Goal: Transaction & Acquisition: Book appointment/travel/reservation

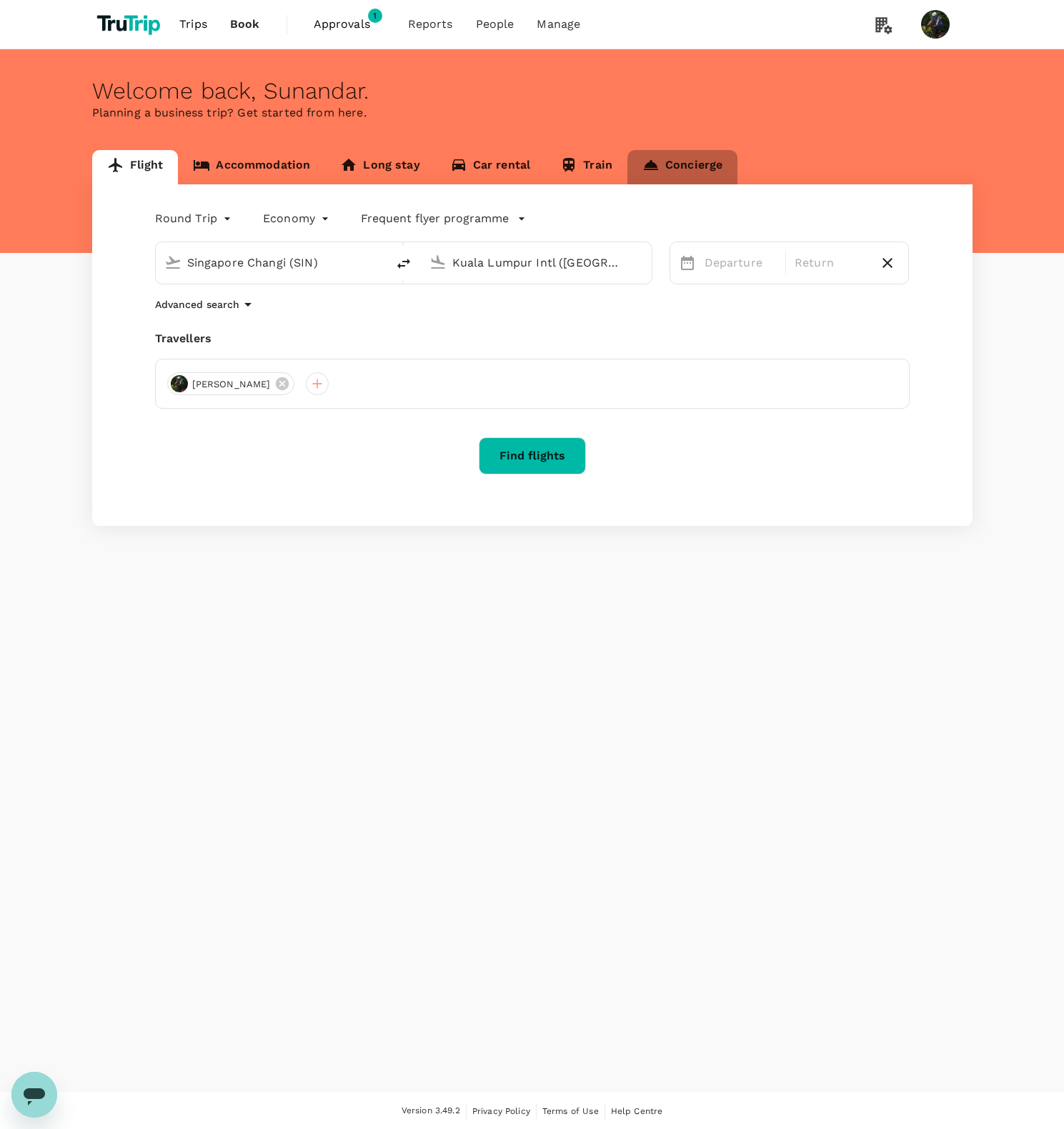
click at [682, 163] on link "Concierge" at bounding box center [682, 167] width 110 height 35
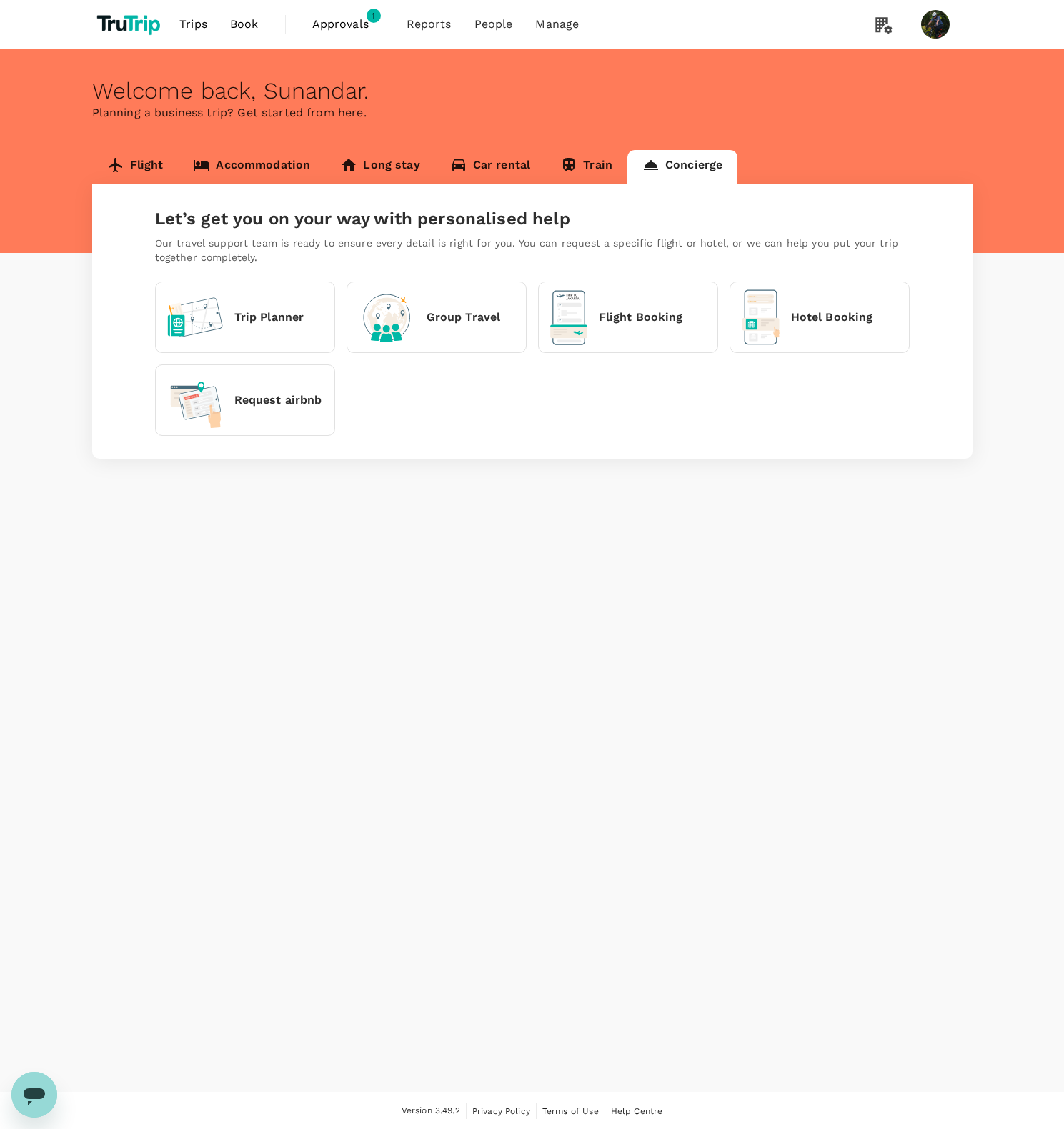
click at [260, 327] on div "Trip Planner" at bounding box center [235, 317] width 137 height 40
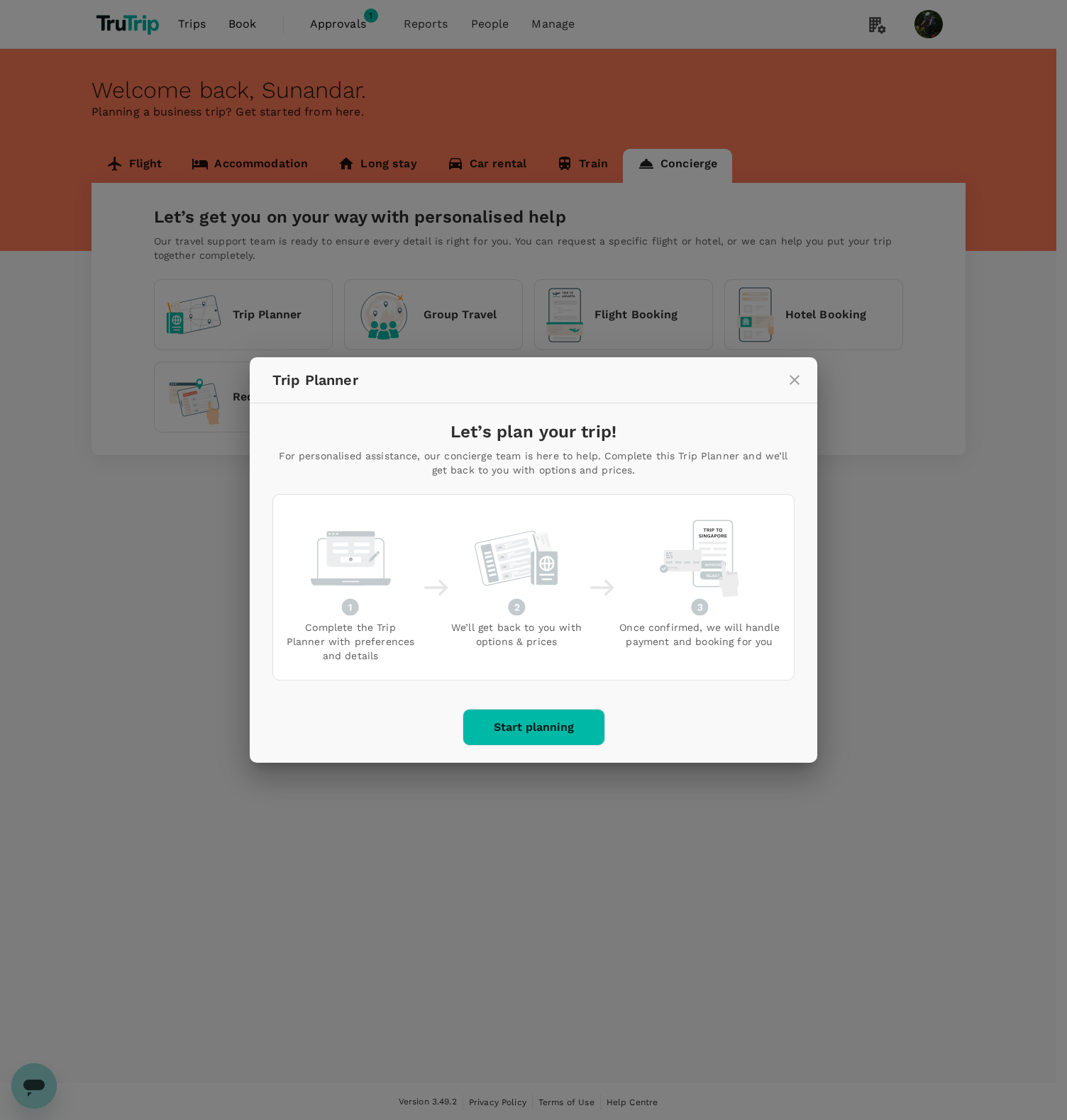
click at [799, 383] on icon "close" at bounding box center [794, 379] width 17 height 17
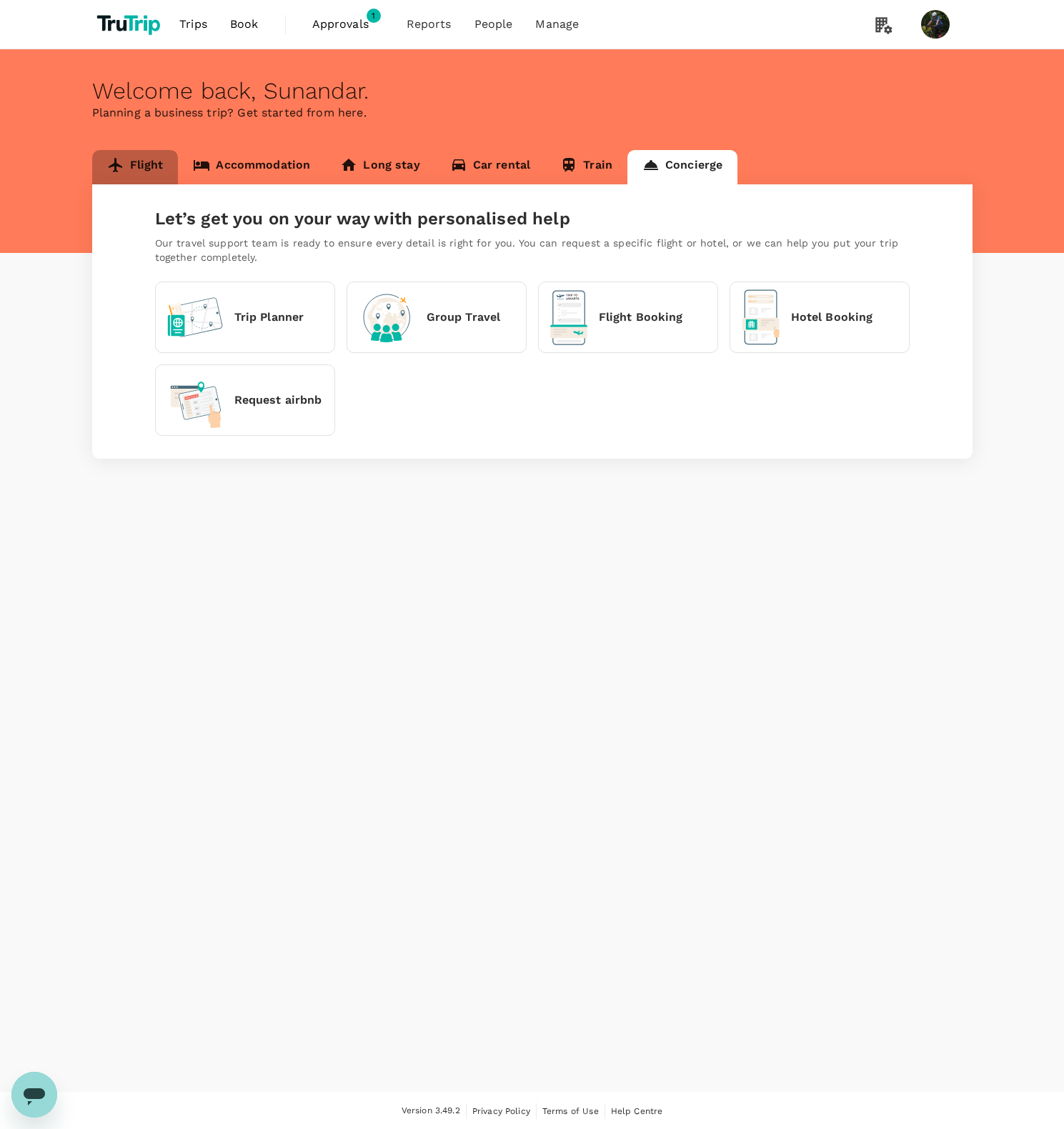
click at [143, 162] on link "Flight" at bounding box center [136, 167] width 87 height 35
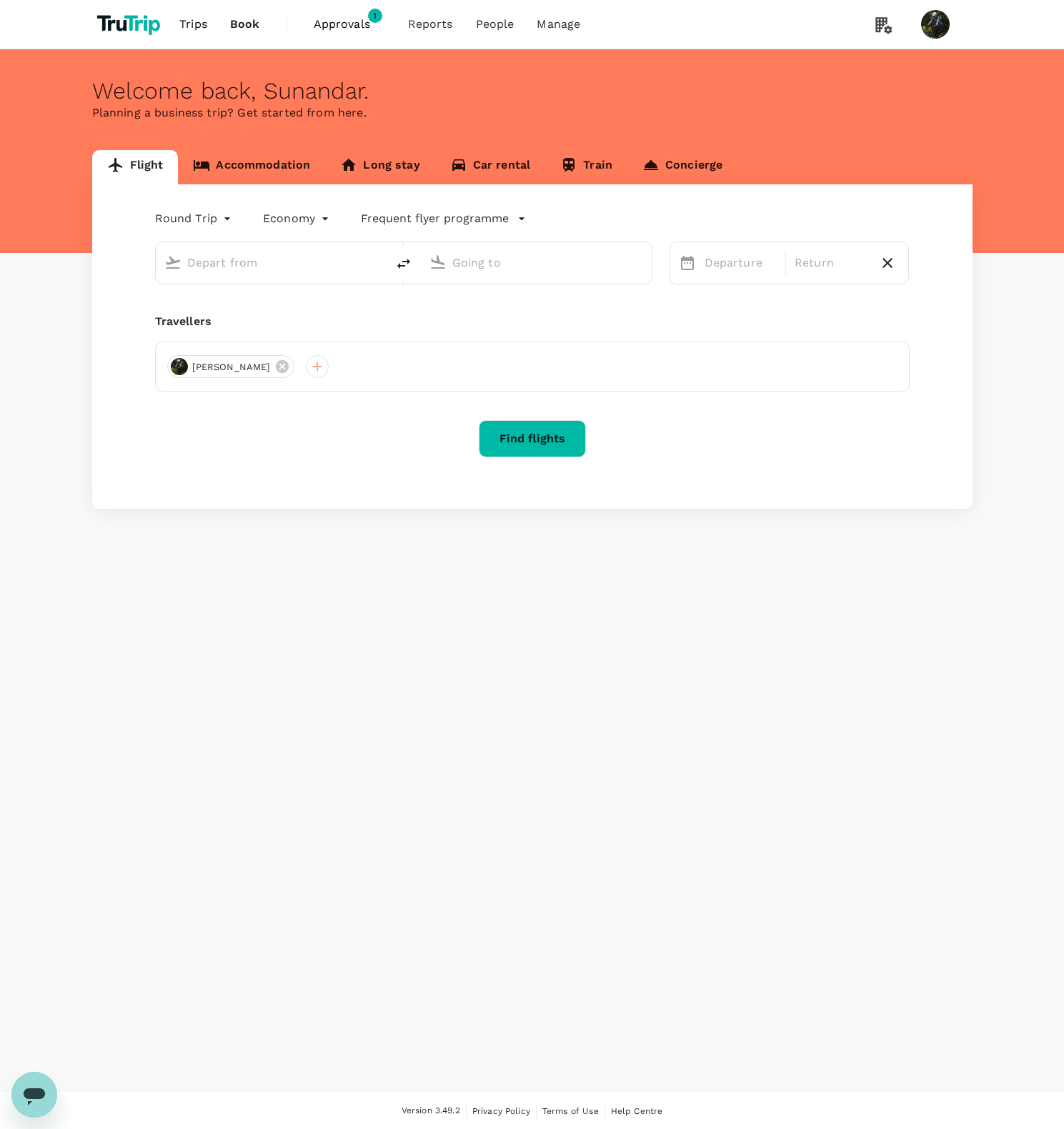
type input "Singapore Changi (SIN)"
type input "Kuala Lumpur Intl ([GEOGRAPHIC_DATA])"
type input "Singapore Changi (SIN)"
type input "Kuala Lumpur Intl ([GEOGRAPHIC_DATA])"
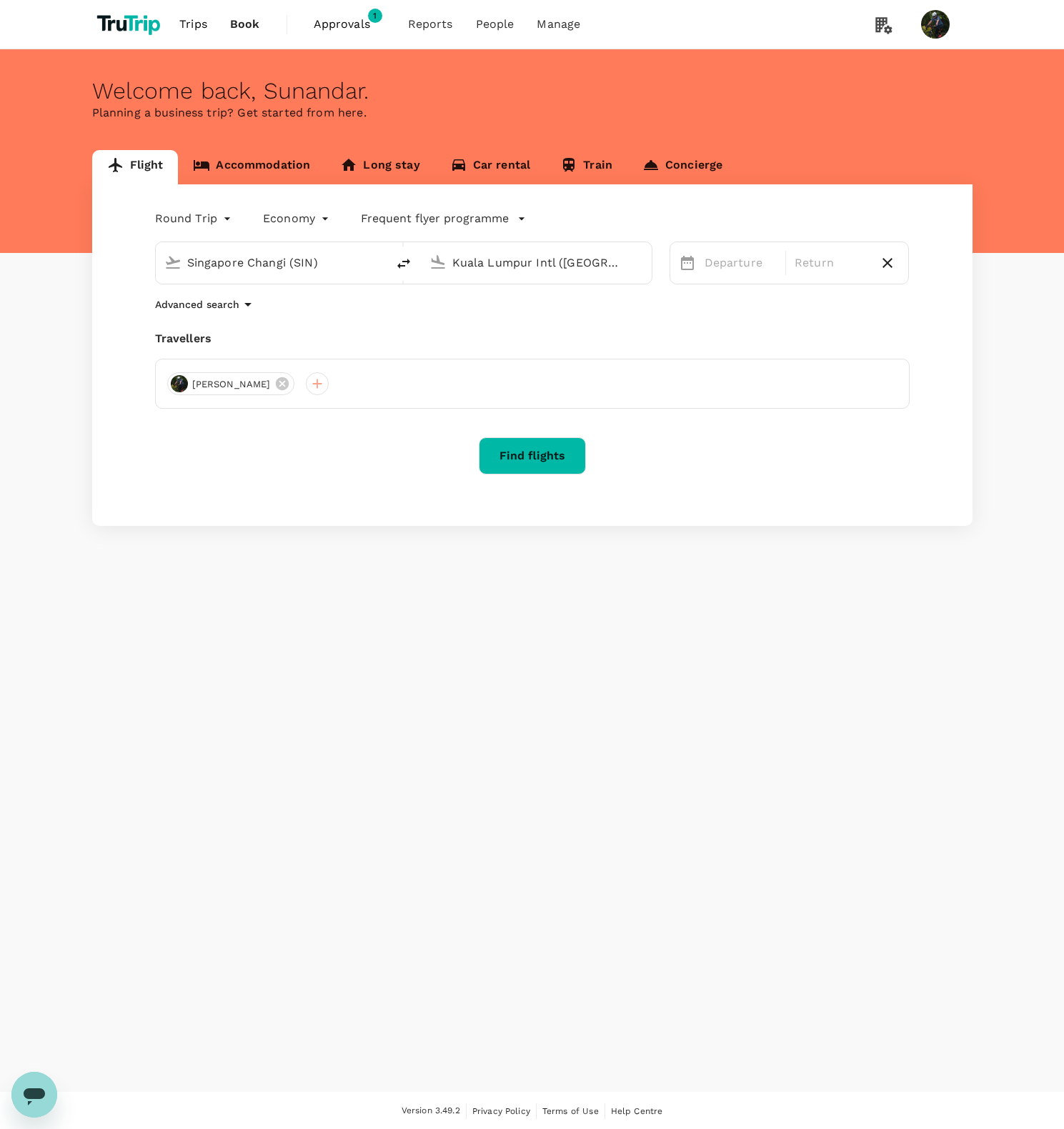
click at [215, 232] on div "Singapore Changi (SIN) [GEOGRAPHIC_DATA] Intl ([GEOGRAPHIC_DATA])" at bounding box center [395, 254] width 514 height 60
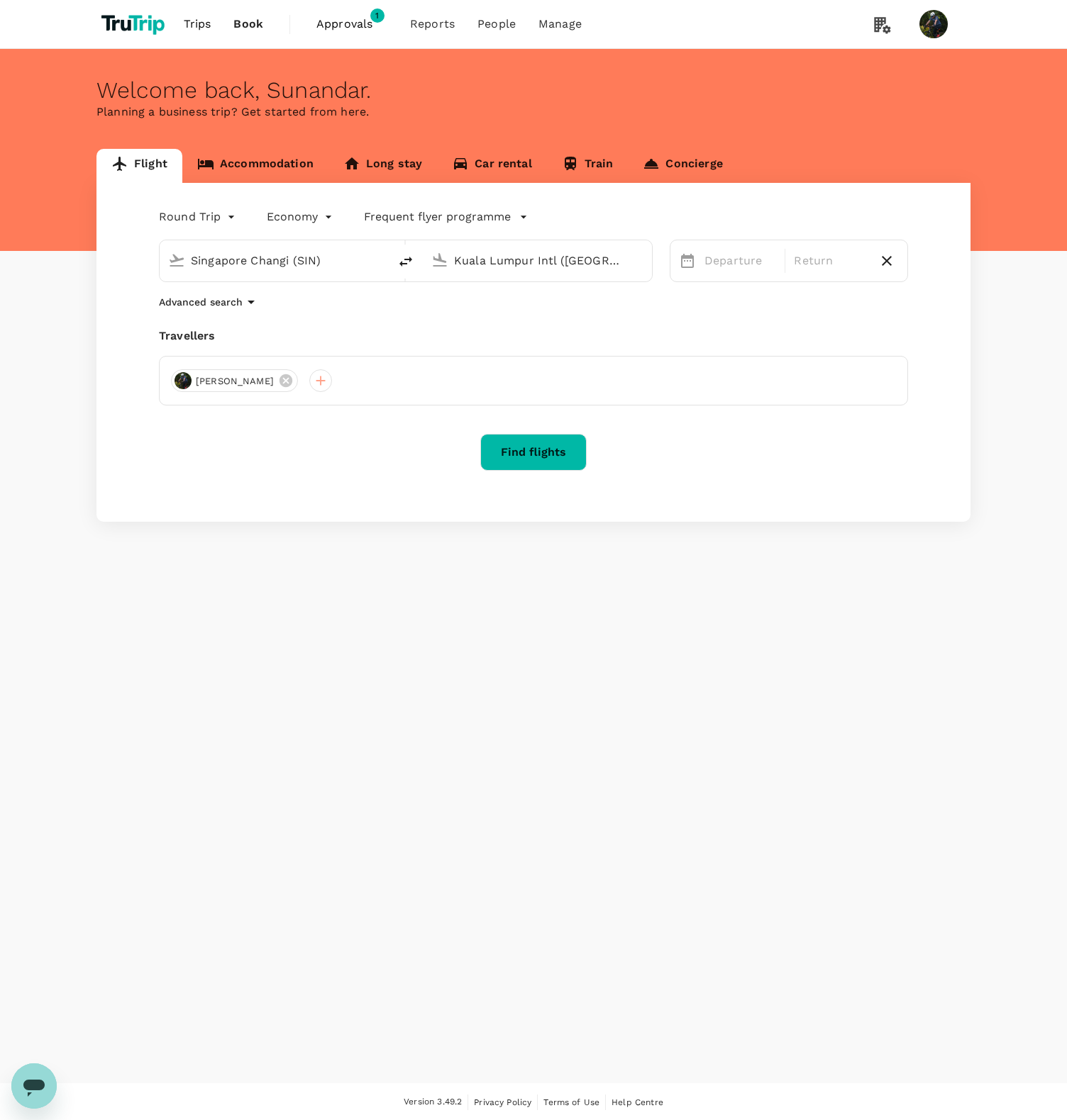
click at [209, 224] on body "Trips Book Approvals 1 Reports People Manage Welcome back , [GEOGRAPHIC_DATA] .…" at bounding box center [534, 560] width 1067 height 1122
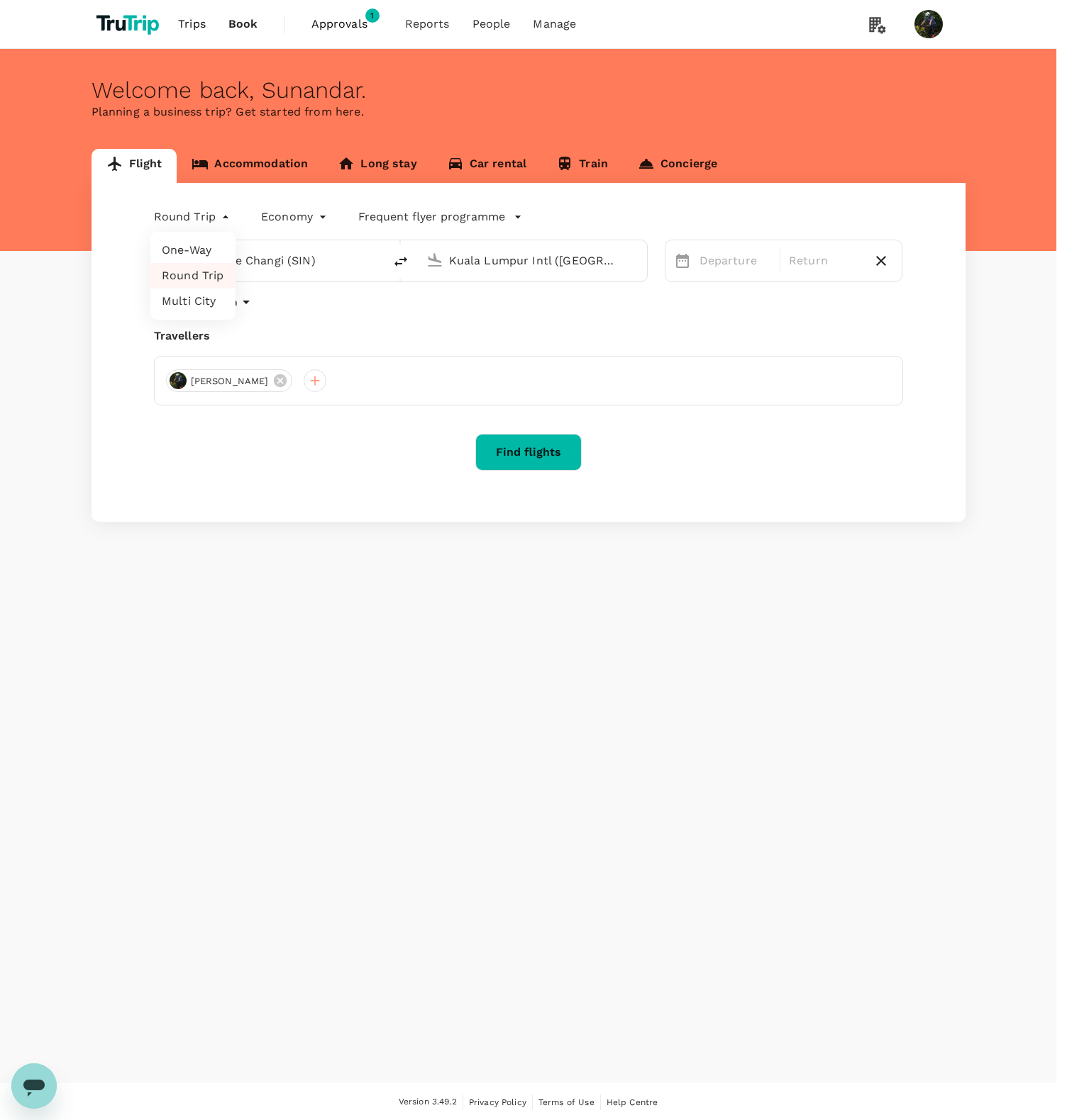
click at [204, 302] on li "Multi City" at bounding box center [193, 301] width 85 height 26
type input "multicity"
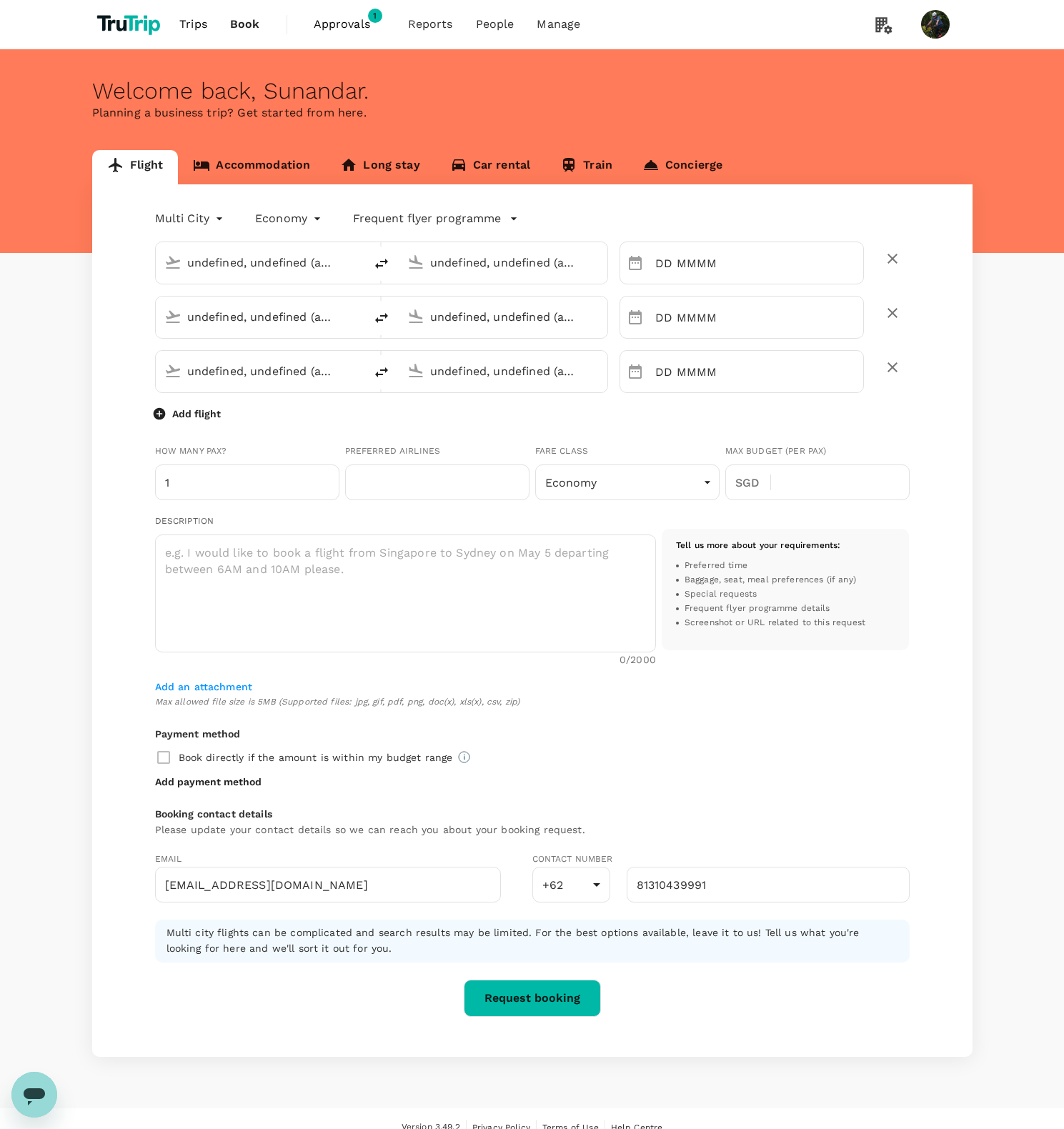
type input "Singapore Changi (SIN)"
type input "Kuala Lumpur Intl ([GEOGRAPHIC_DATA])"
type input "Singapore Changi (SIN)"
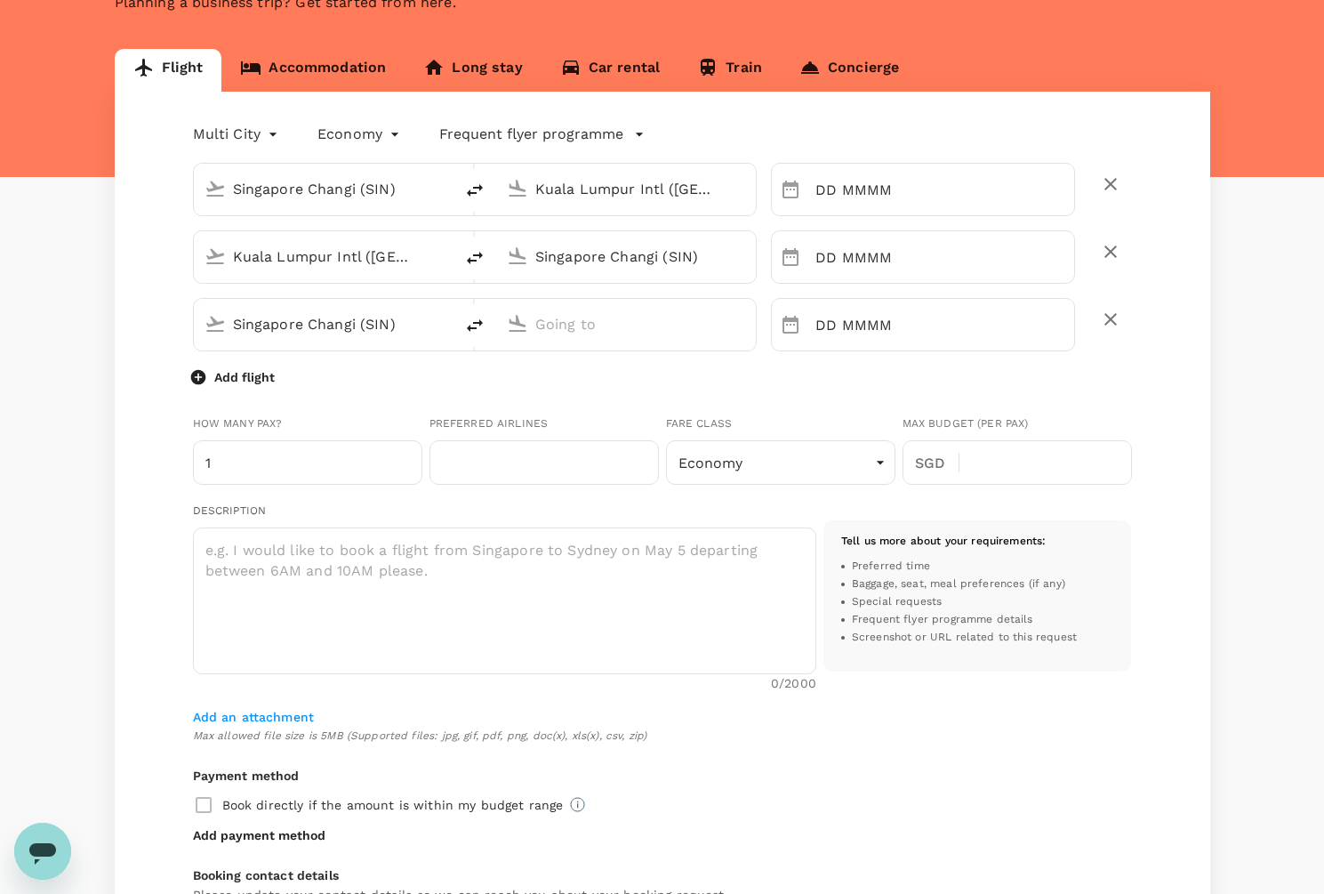
scroll to position [533, 0]
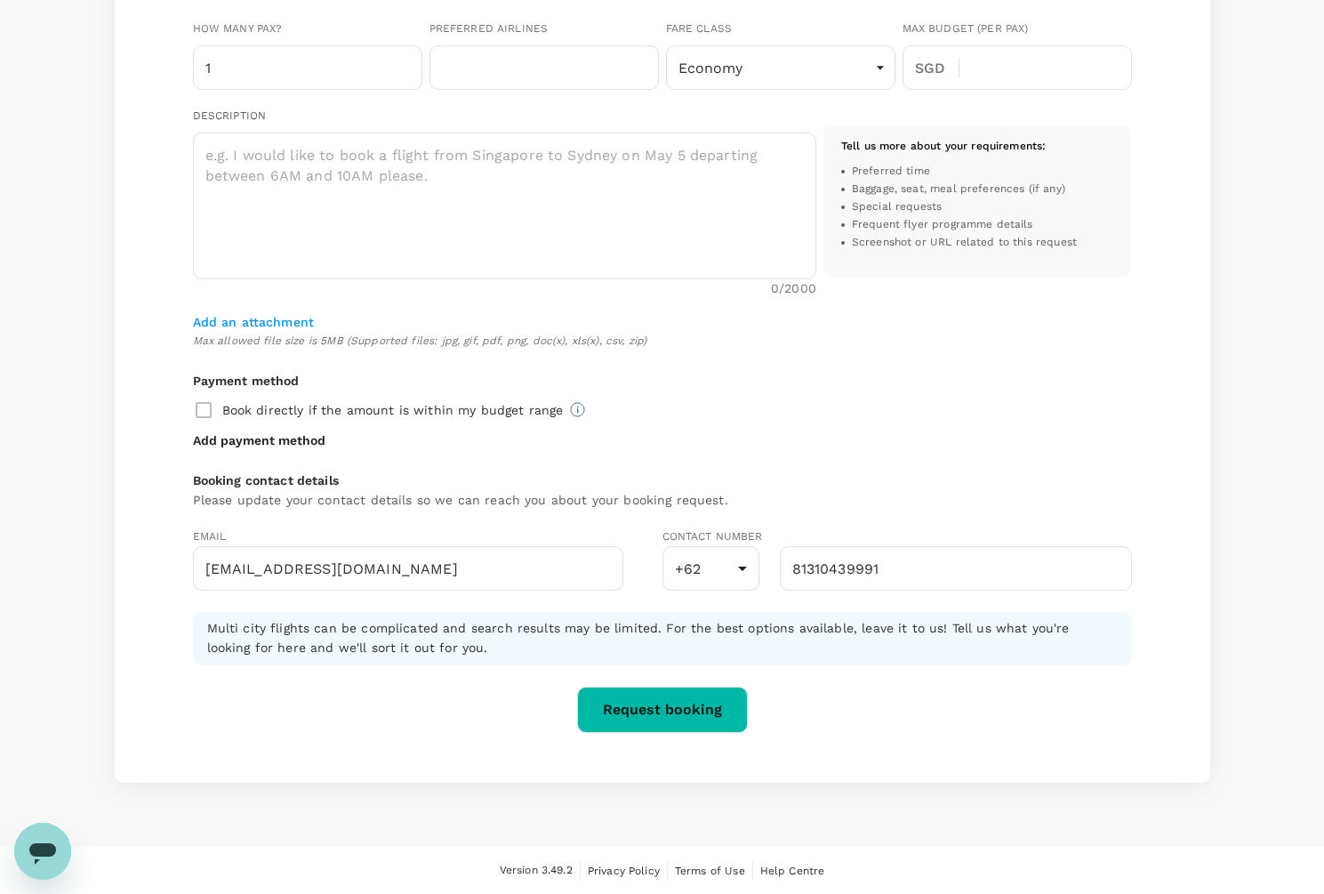
click at [661, 720] on button "Request booking" at bounding box center [662, 710] width 171 height 46
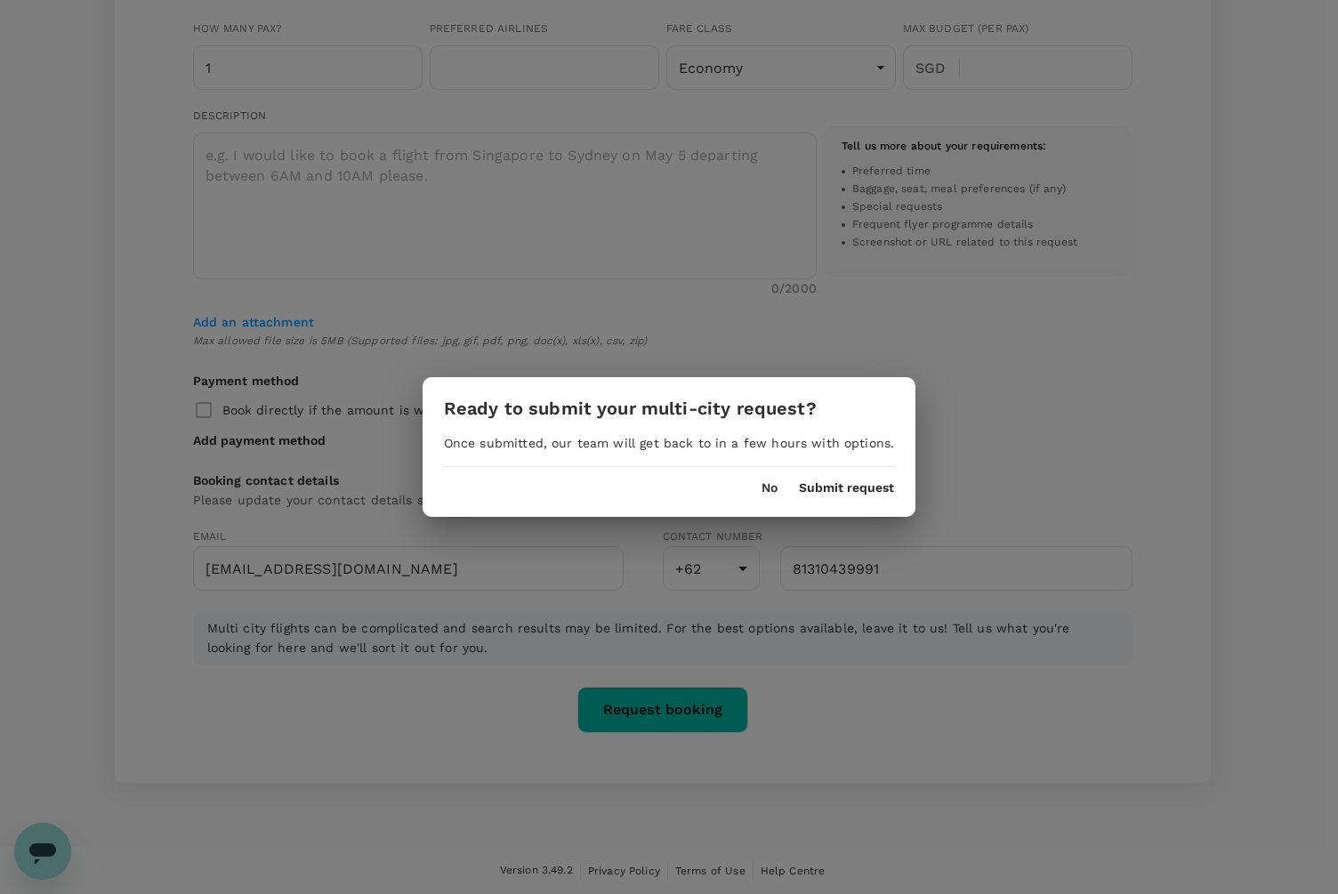
click at [633, 414] on h3 "Ready to submit your multi-city request?" at bounding box center [630, 408] width 373 height 20
copy div "Ready to submit your multi-city request?"
click at [762, 484] on button "No" at bounding box center [769, 488] width 16 height 14
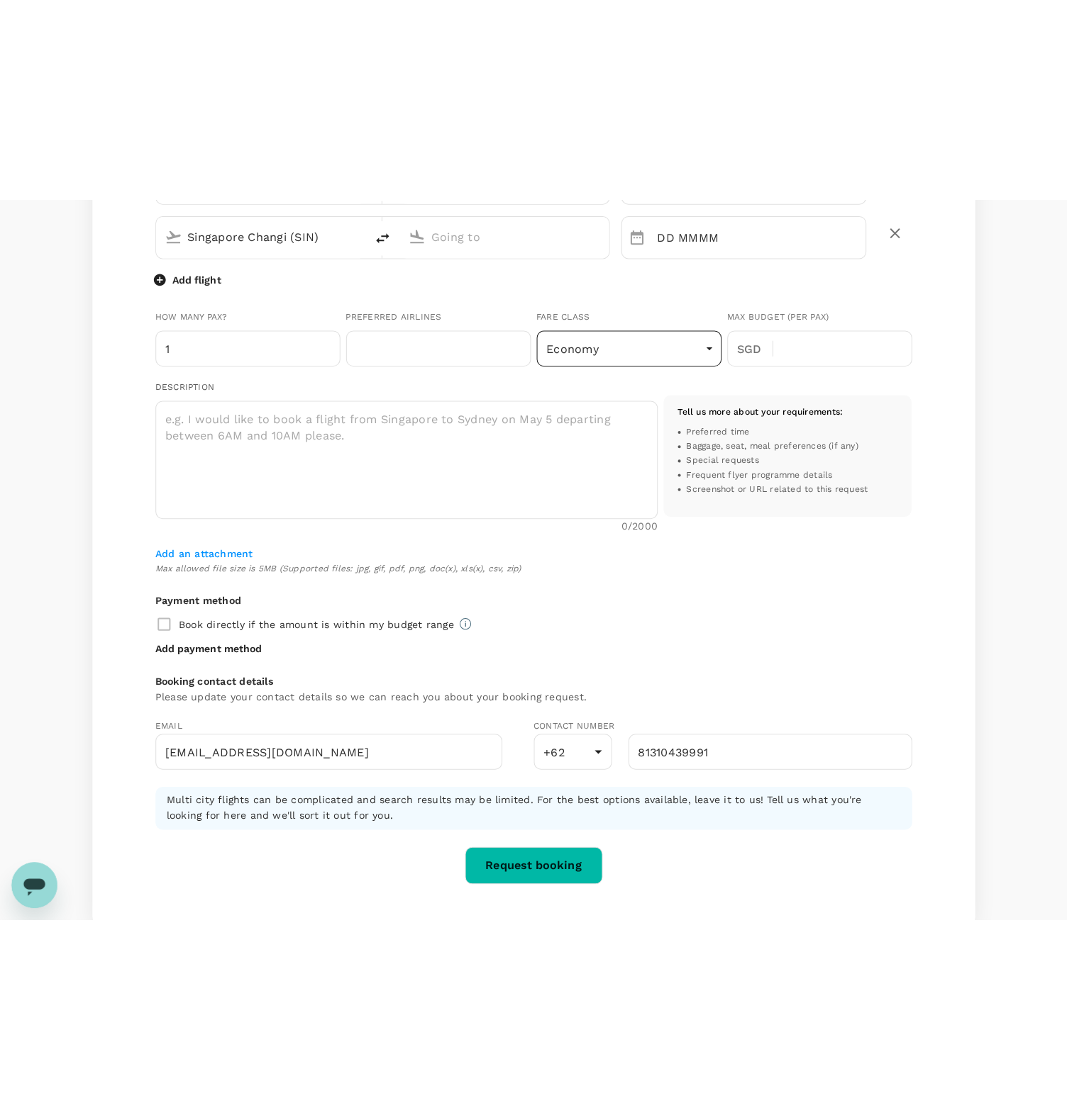
scroll to position [0, 0]
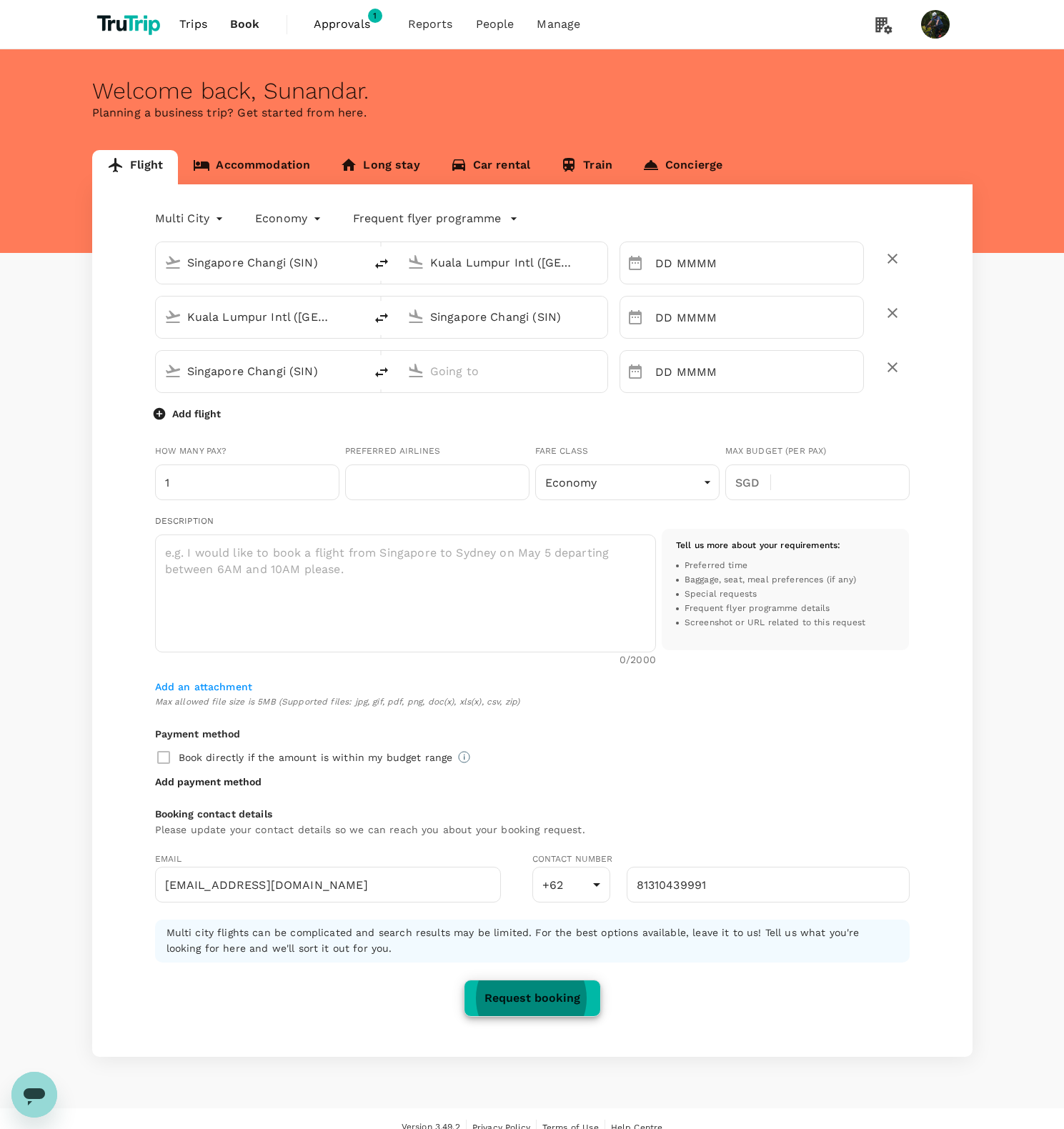
click at [670, 160] on link "Concierge" at bounding box center [682, 167] width 110 height 35
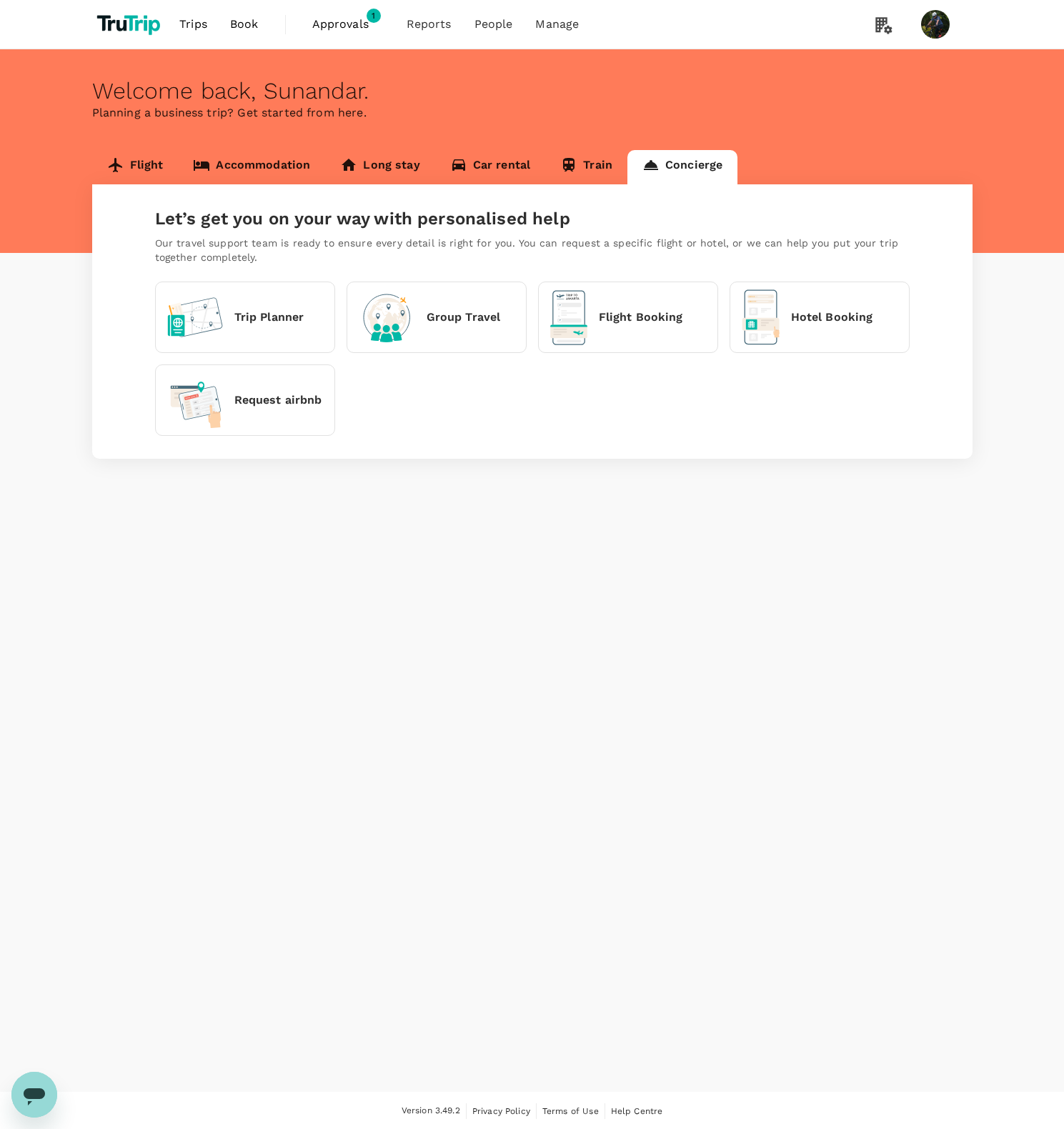
click at [612, 328] on div "Flight Booking" at bounding box center [616, 317] width 133 height 55
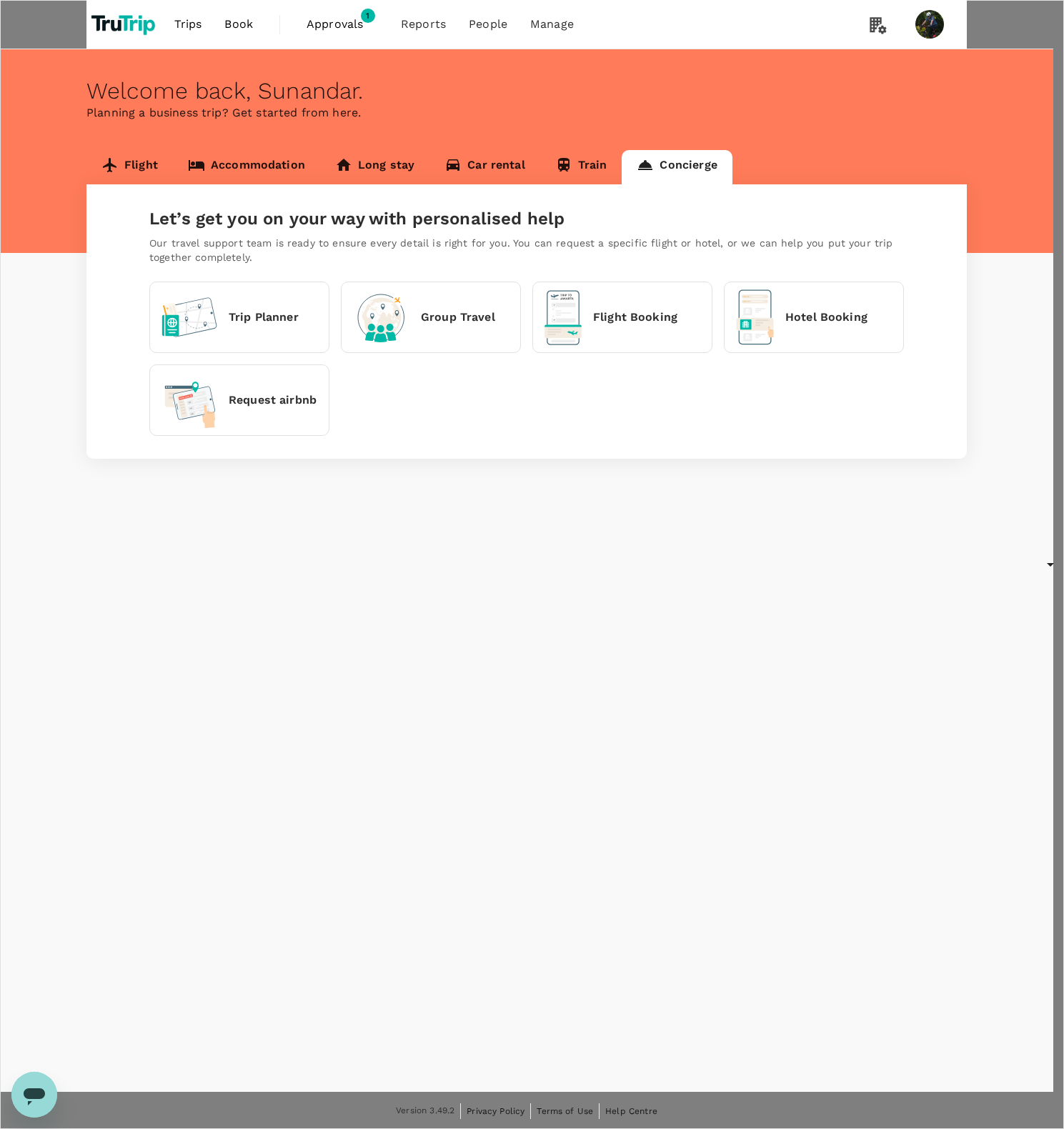
type input "undefined, undefined (any)"
type input "0"
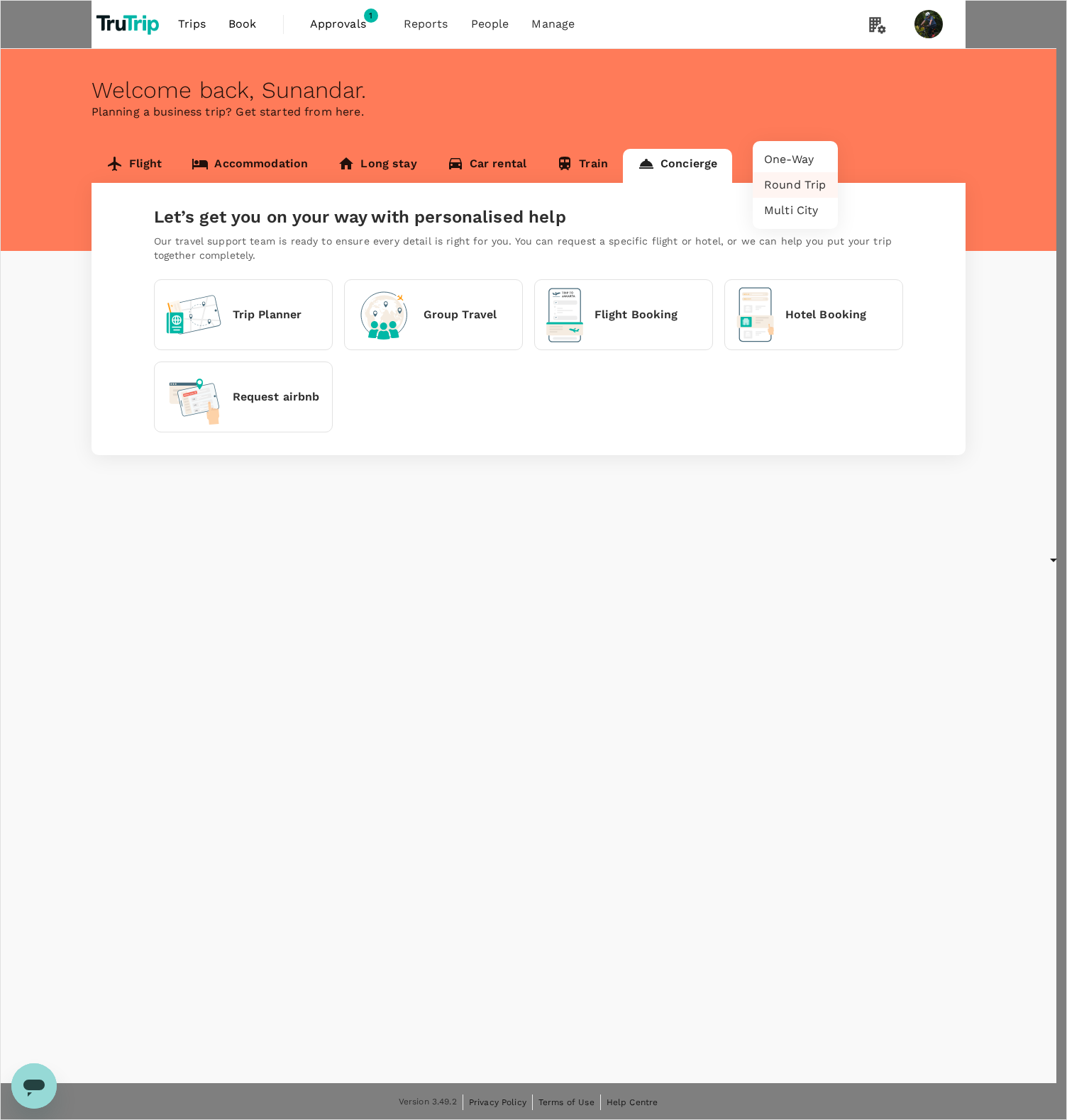
click at [817, 118] on body "Trips Book Approvals 1 Reports People Manage Welcome back , [GEOGRAPHIC_DATA] .…" at bounding box center [534, 1018] width 1067 height 2037
click at [805, 215] on li "Multi City" at bounding box center [795, 210] width 85 height 26
type input "multicity"
click at [388, 668] on div at bounding box center [534, 560] width 1067 height 1120
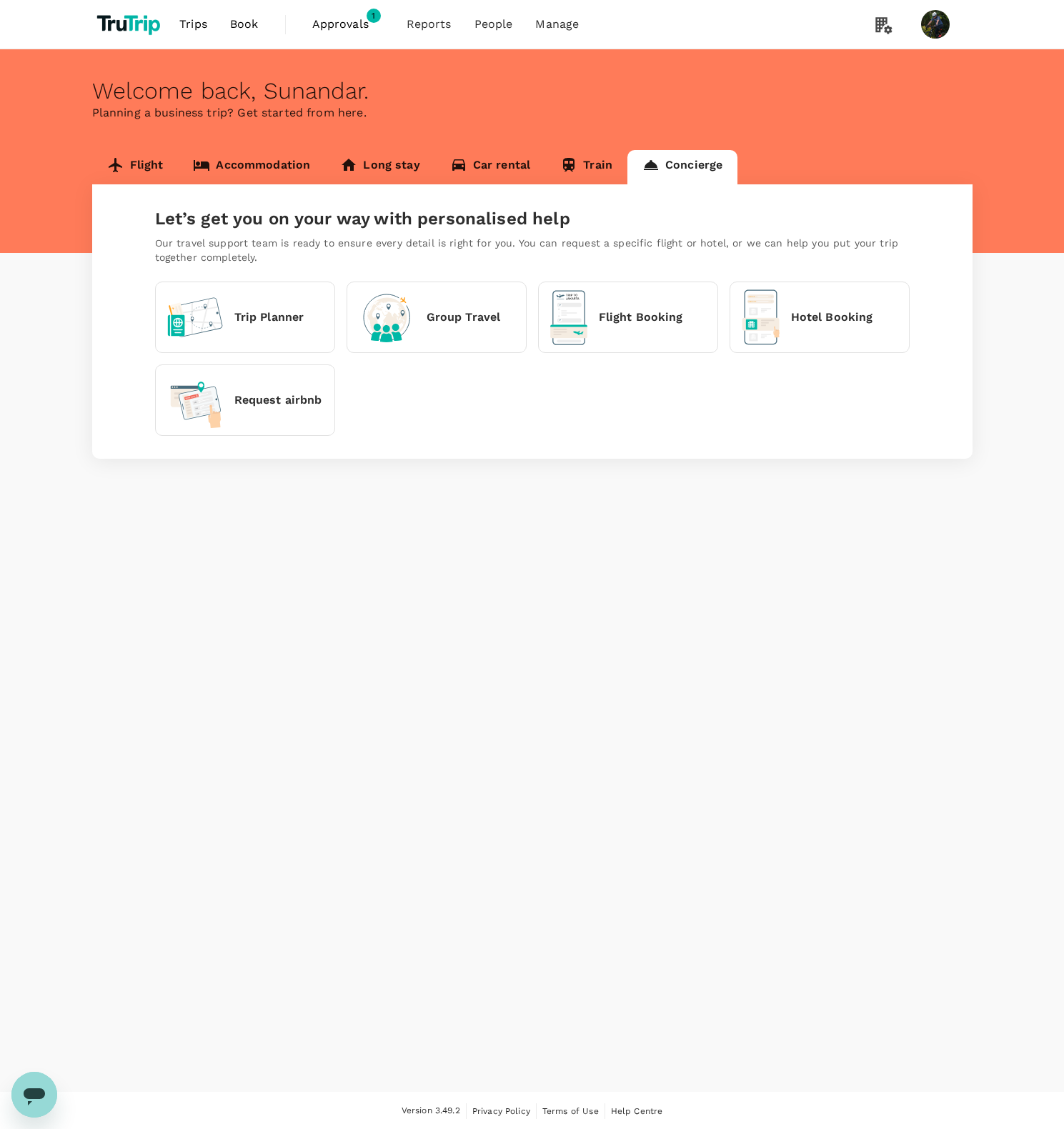
click at [650, 311] on p "Flight Booking" at bounding box center [640, 317] width 84 height 17
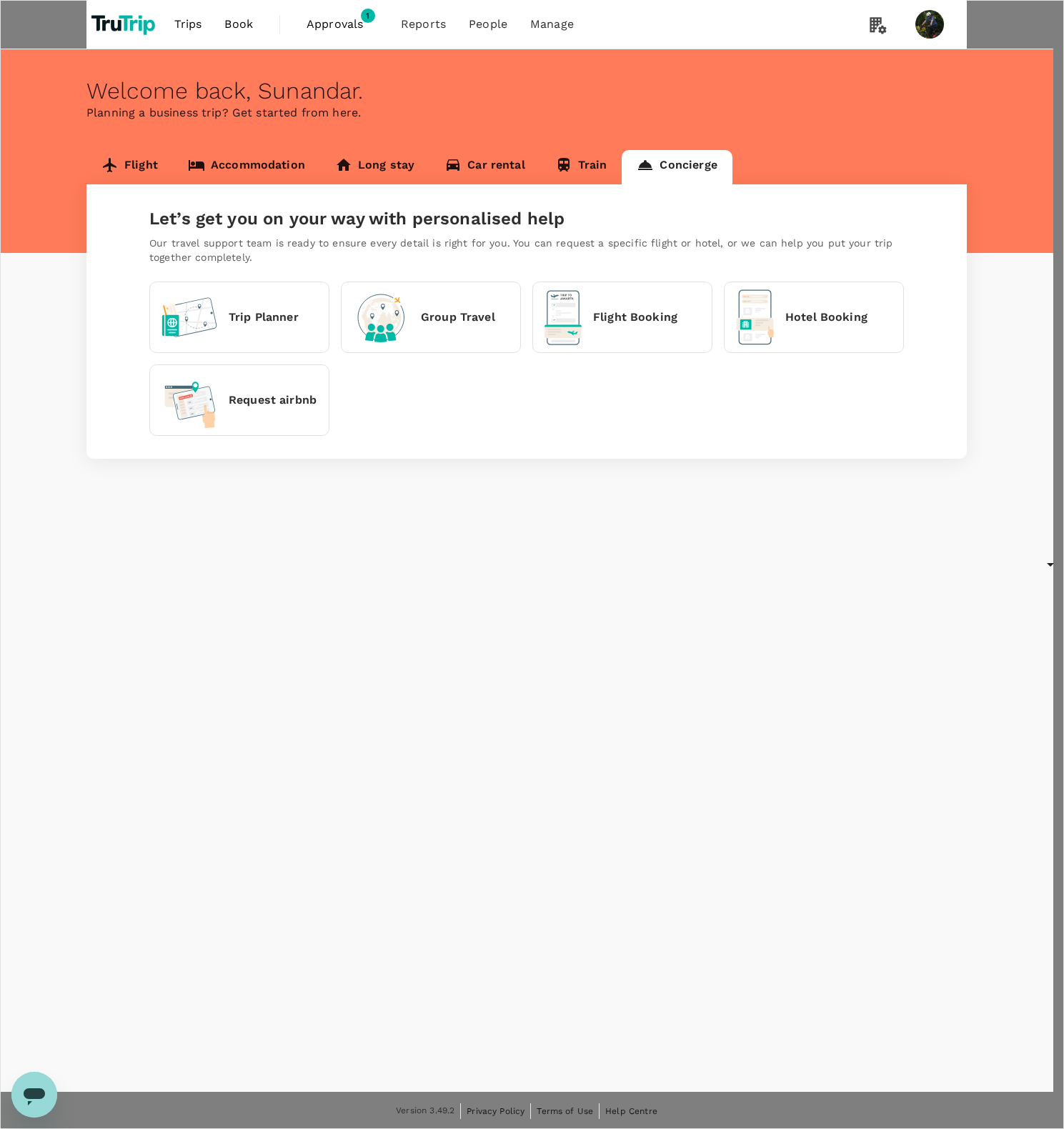
type input "undefined, undefined (any)"
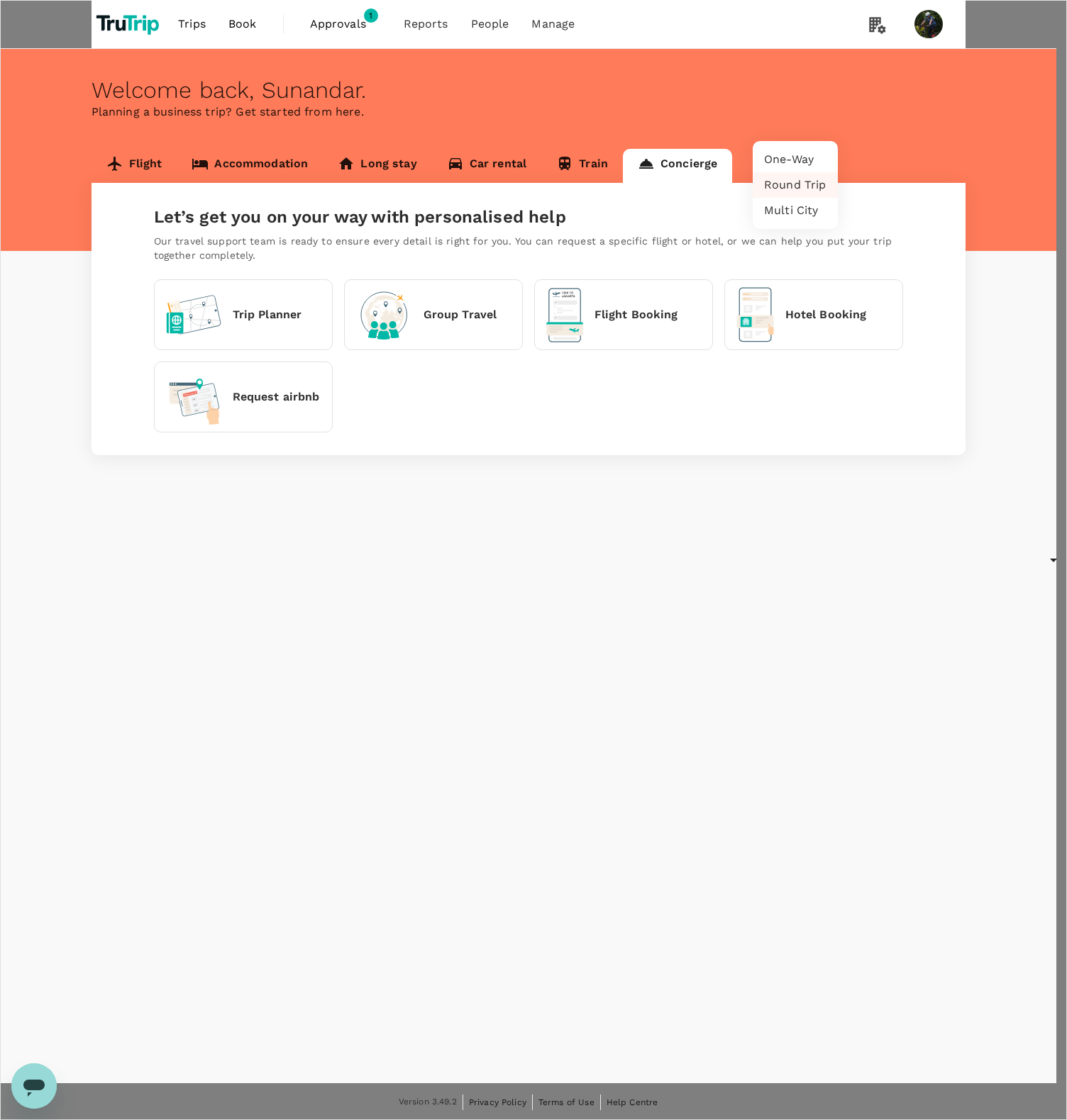
click at [809, 123] on body "Trips Book Approvals 1 Reports People Manage Welcome back , [GEOGRAPHIC_DATA] .…" at bounding box center [534, 1018] width 1067 height 2037
click at [805, 157] on li "One-Way" at bounding box center [795, 159] width 85 height 26
click at [813, 130] on body "Trips Book Approvals 1 Reports People Manage Welcome back , [GEOGRAPHIC_DATA] .…" at bounding box center [534, 1018] width 1067 height 2037
click at [770, 180] on li "Round Trip" at bounding box center [790, 185] width 85 height 26
click at [805, 128] on body "Trips Book Approvals 1 Reports People Manage Welcome back , [GEOGRAPHIC_DATA] .…" at bounding box center [534, 1018] width 1067 height 2037
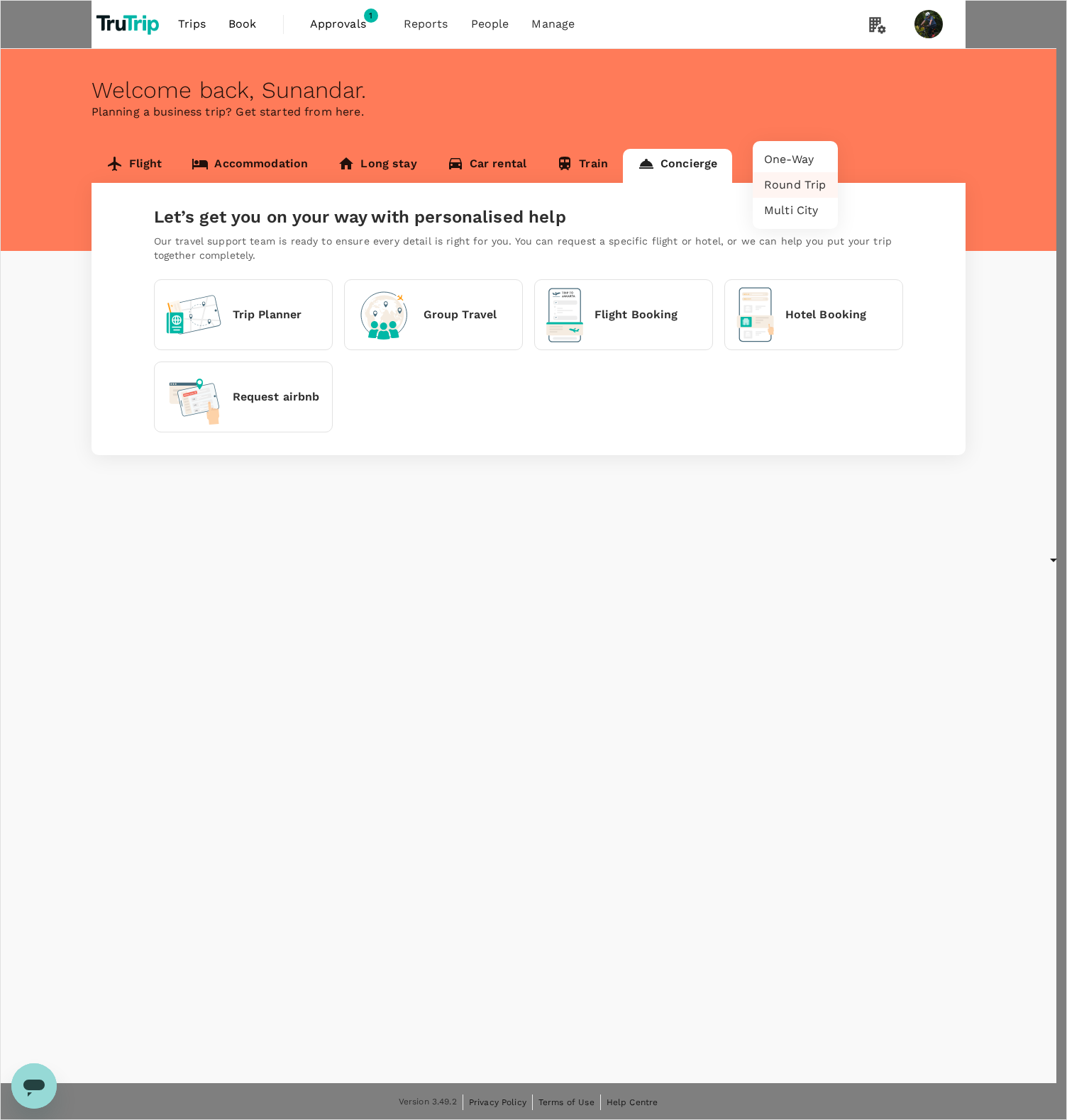
click at [784, 209] on li "Multi City" at bounding box center [795, 210] width 85 height 26
type input "multicity"
click at [802, 159] on li "One-Way" at bounding box center [791, 159] width 85 height 26
click at [811, 124] on body "Trips Book Approvals 1 Reports People Manage Welcome back , [GEOGRAPHIC_DATA] .…" at bounding box center [534, 1018] width 1067 height 2037
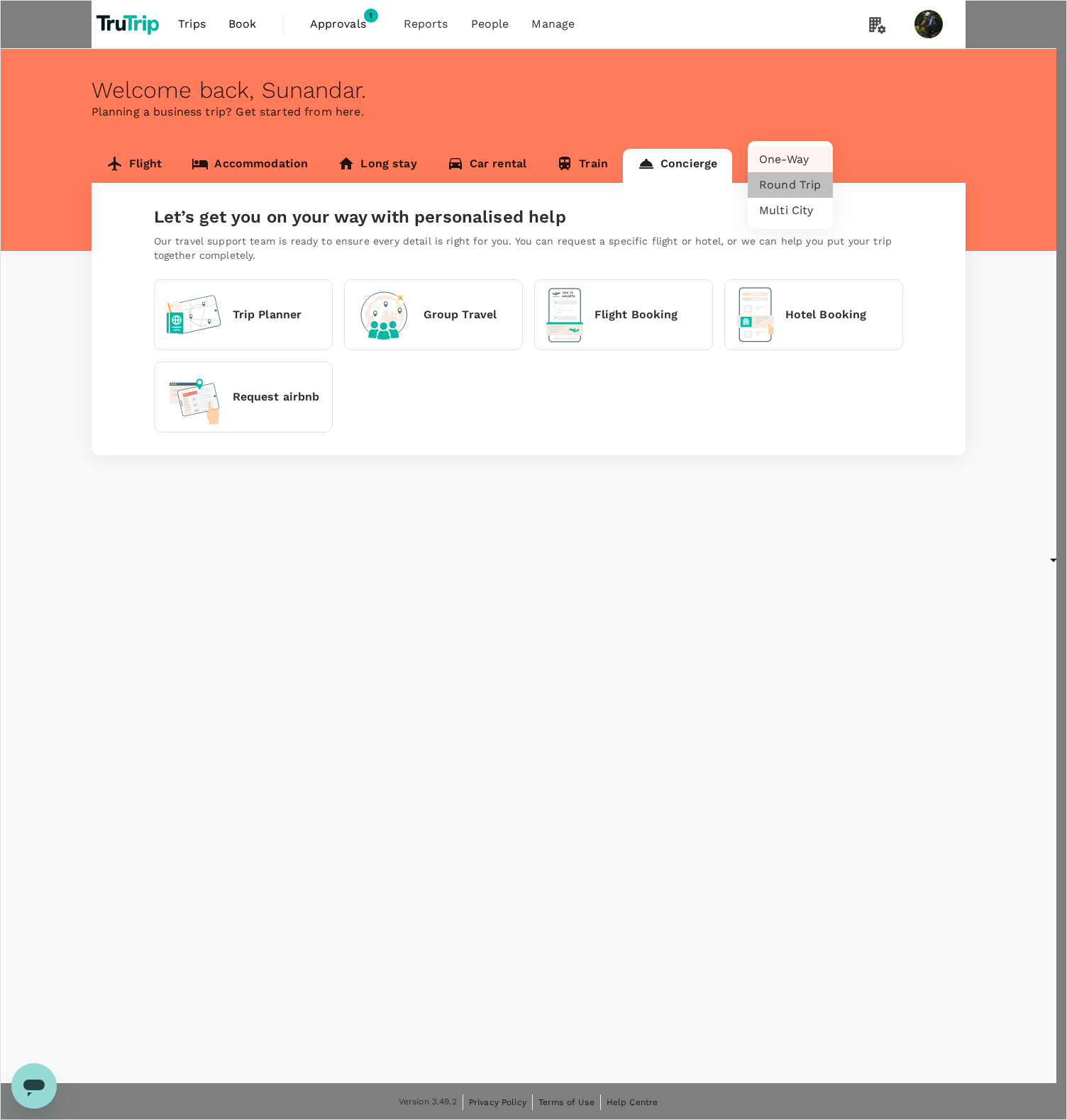
click at [806, 195] on li "Round Trip" at bounding box center [790, 185] width 85 height 26
click at [812, 120] on body "Trips Book Approvals 1 Reports People Manage Welcome back , [GEOGRAPHIC_DATA] .…" at bounding box center [534, 1018] width 1067 height 2037
click at [799, 211] on li "Multi City" at bounding box center [795, 210] width 85 height 26
type input "multicity"
